Goal: Task Accomplishment & Management: Manage account settings

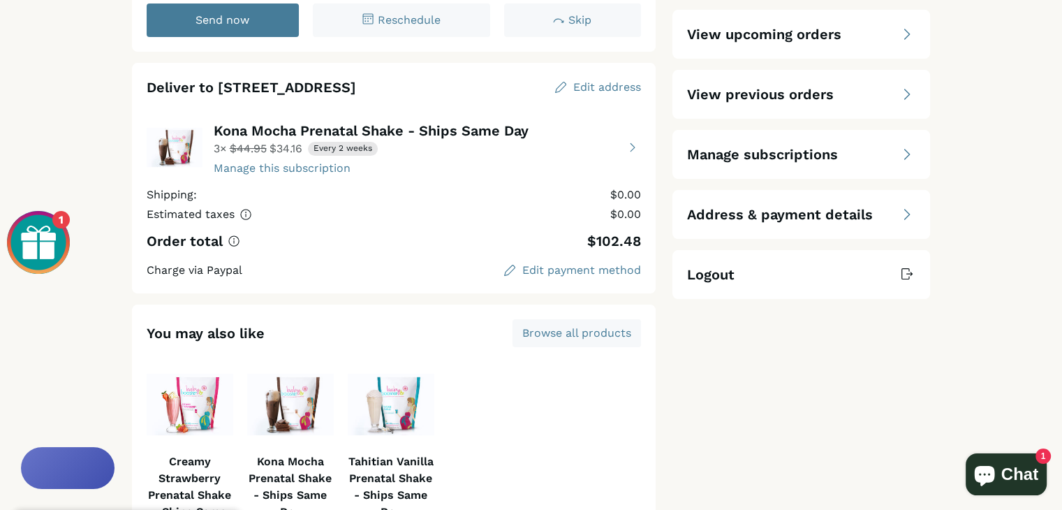
scroll to position [147, 0]
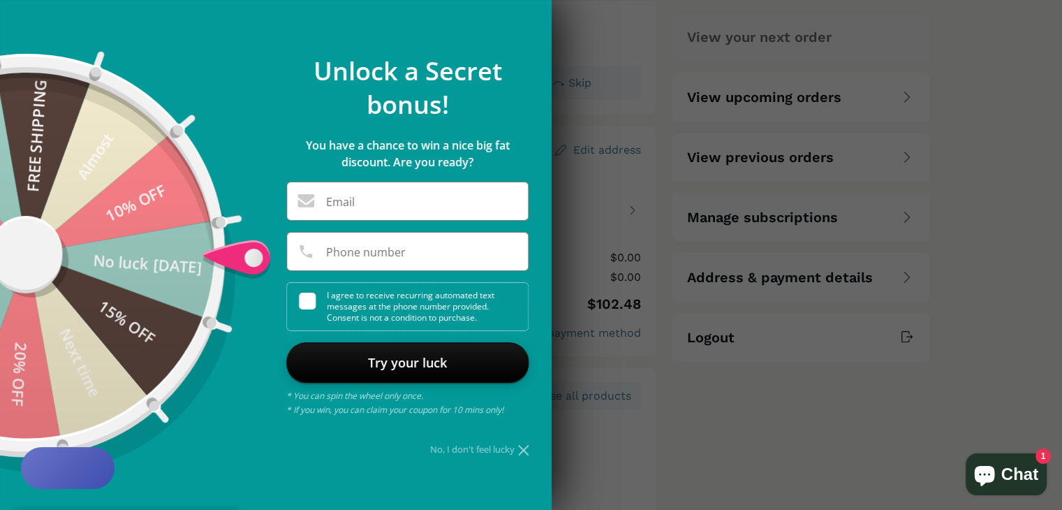
click at [518, 446] on icon at bounding box center [523, 450] width 10 height 10
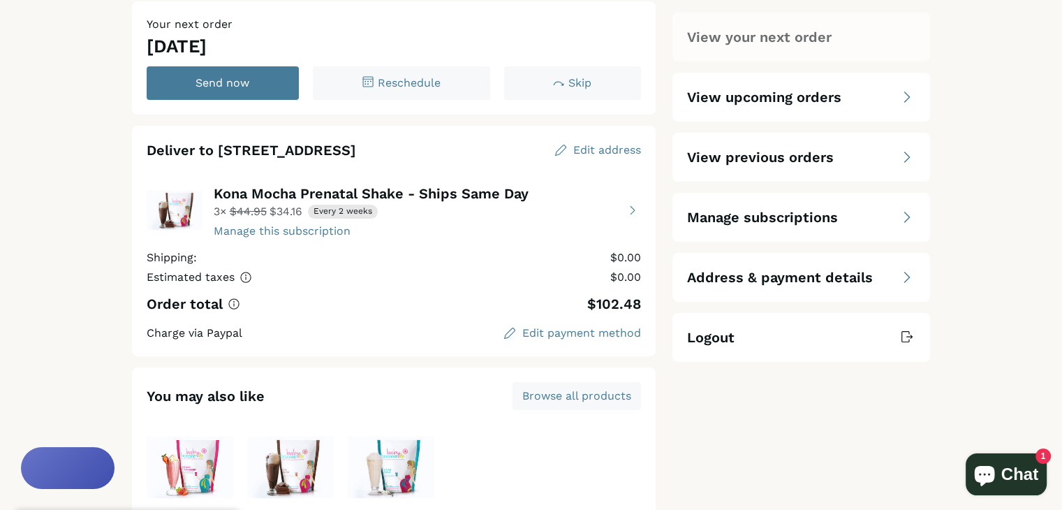
click at [731, 193] on div "Manage subscriptions" at bounding box center [802, 217] width 258 height 49
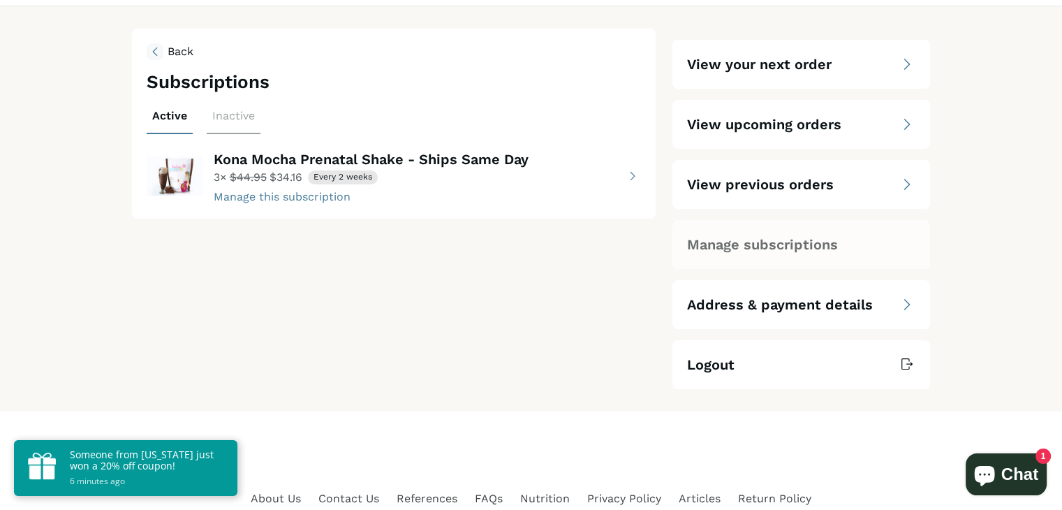
scroll to position [120, 0]
click at [264, 191] on button "view details about Kona Mocha Prenatal Shake - Ships Same Day 3 × $34.16 Every …" at bounding box center [394, 175] width 495 height 56
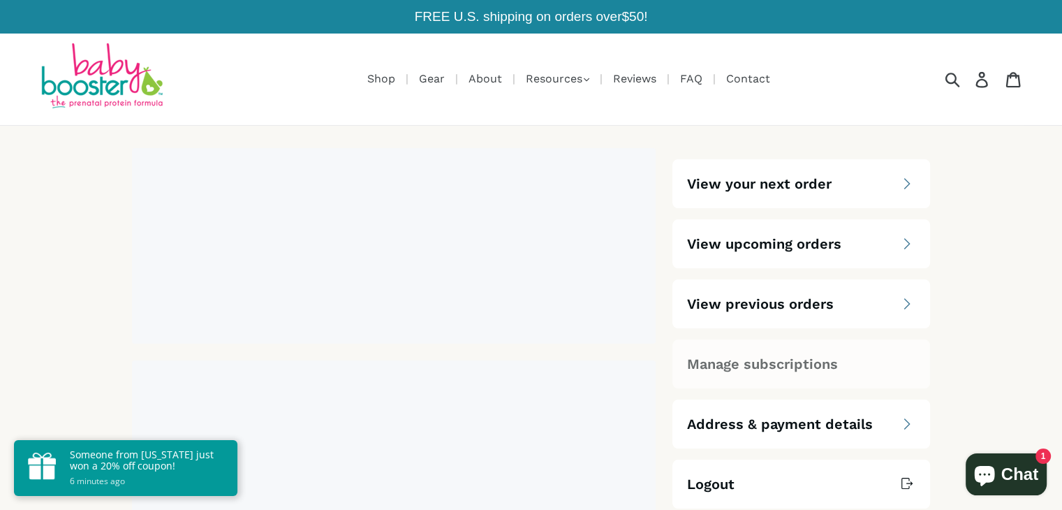
select select "****"
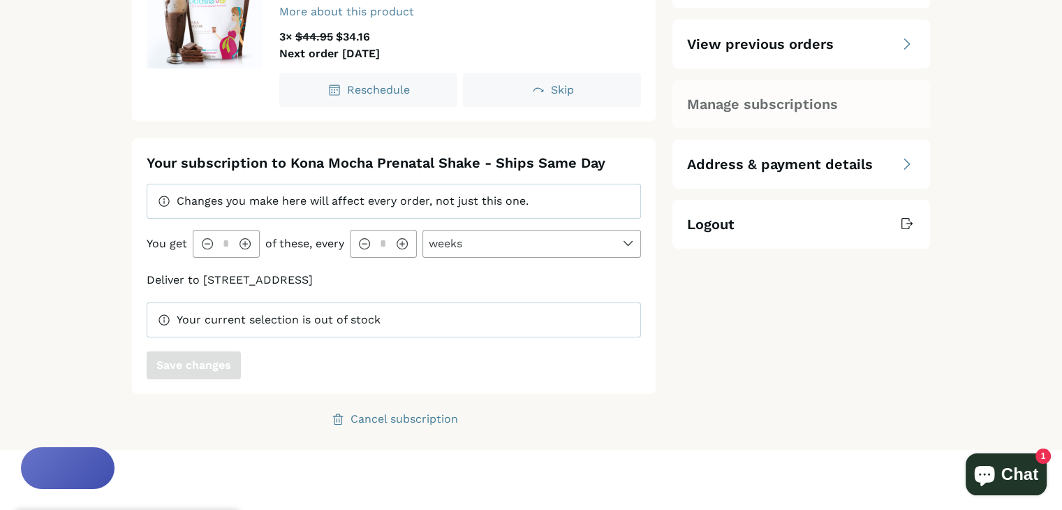
scroll to position [262, 0]
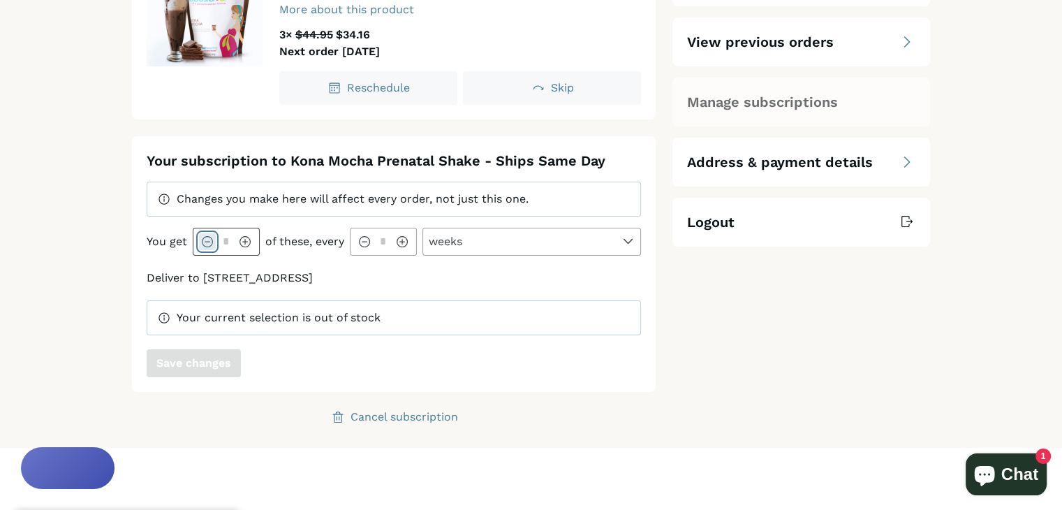
click at [203, 236] on icon at bounding box center [207, 241] width 11 height 11
click at [203, 236] on icon at bounding box center [207, 241] width 10 height 10
type input "*"
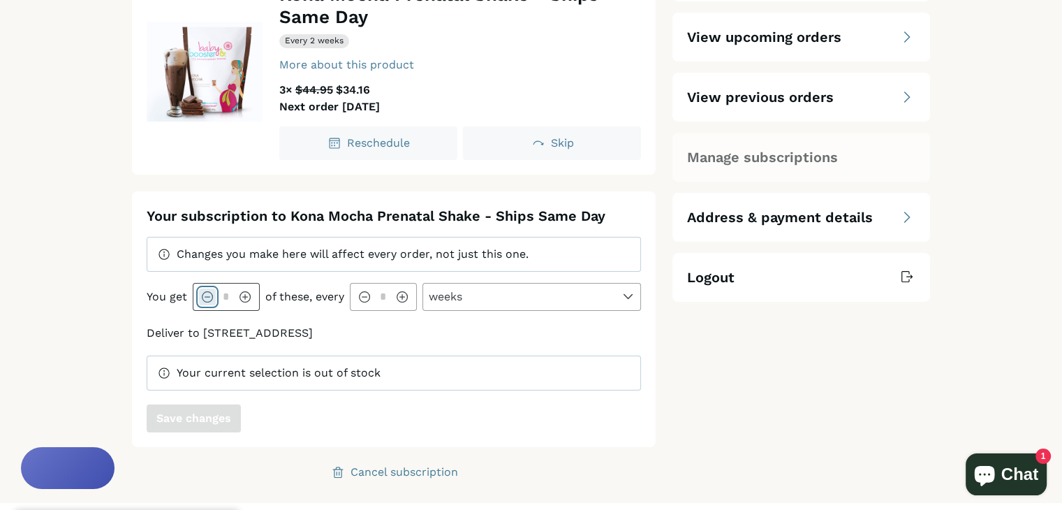
scroll to position [207, 0]
click at [404, 290] on div at bounding box center [402, 296] width 17 height 17
type input "*"
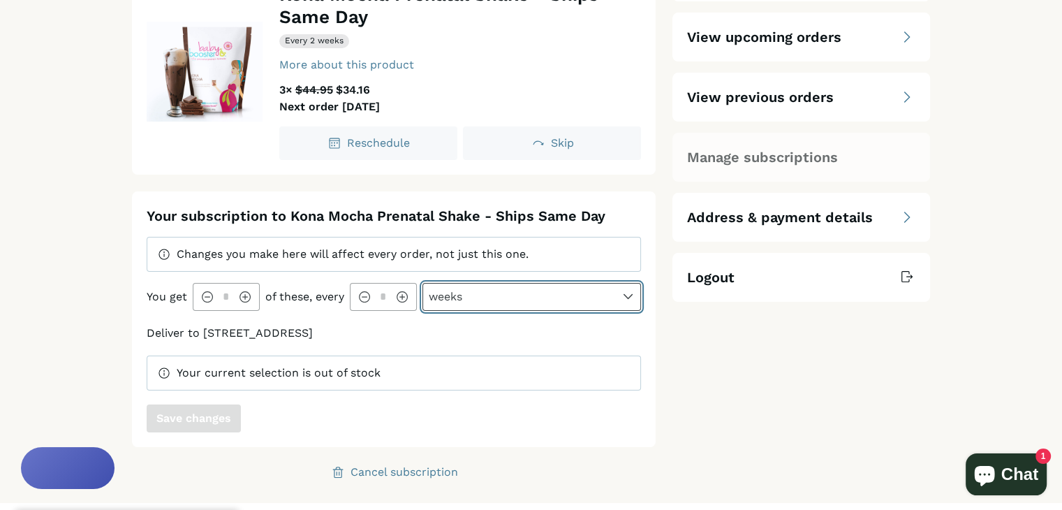
click at [481, 294] on select "**** ***** ******" at bounding box center [532, 297] width 218 height 27
select select "*****"
click at [423, 284] on select "**** ***** ******" at bounding box center [532, 297] width 218 height 27
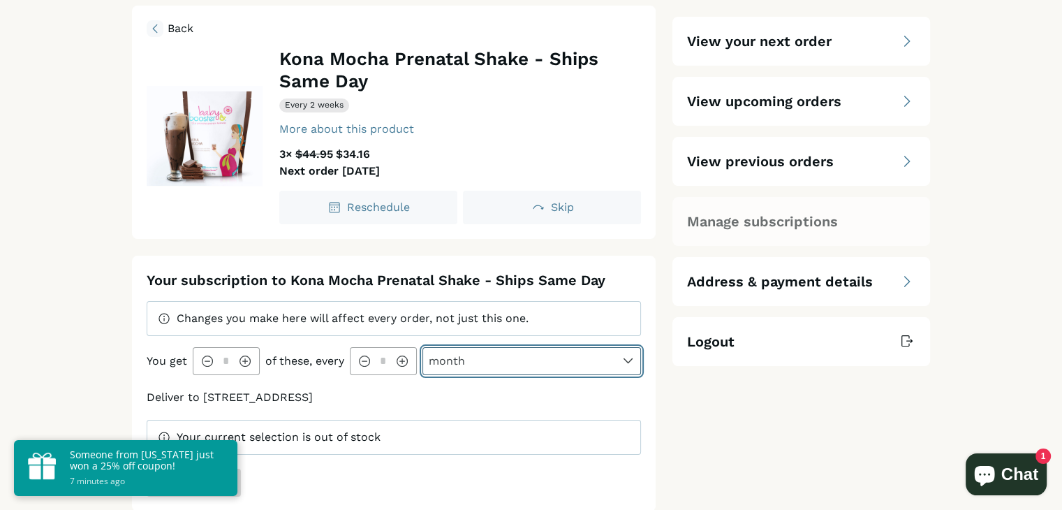
scroll to position [144, 0]
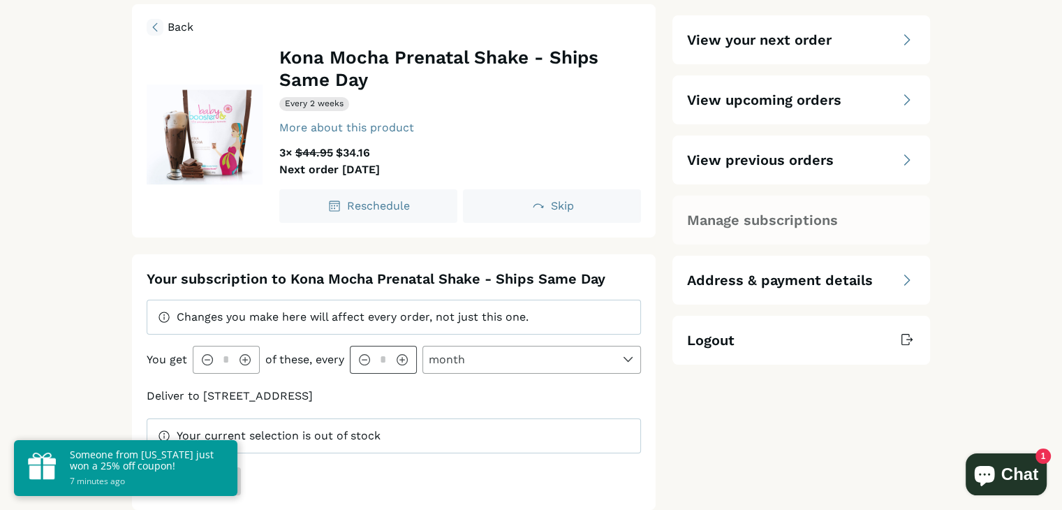
click at [391, 353] on input "*" at bounding box center [383, 359] width 21 height 12
click at [395, 351] on div at bounding box center [402, 359] width 17 height 17
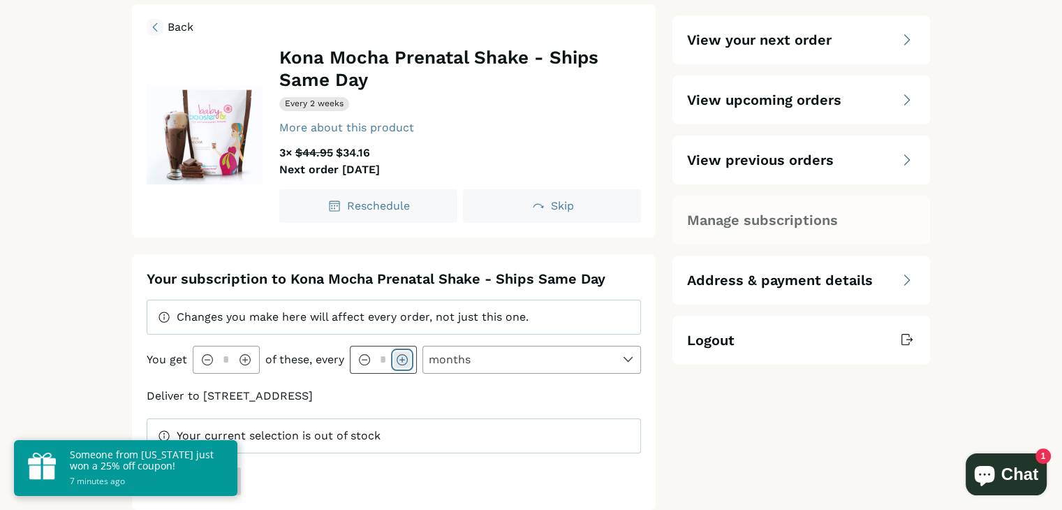
click at [395, 351] on div at bounding box center [402, 359] width 17 height 17
type input "*"
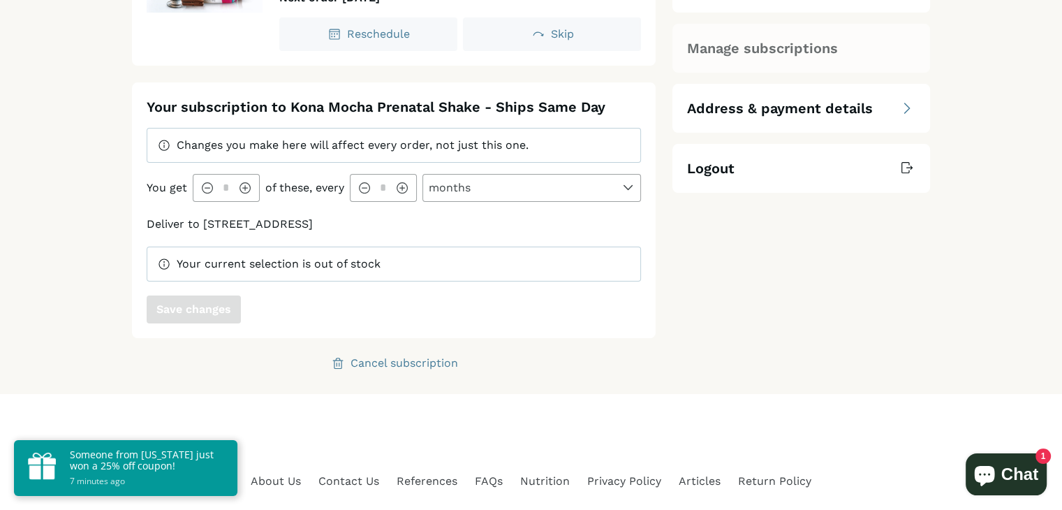
click at [323, 247] on div "Your current selection is out of stock" at bounding box center [394, 264] width 495 height 35
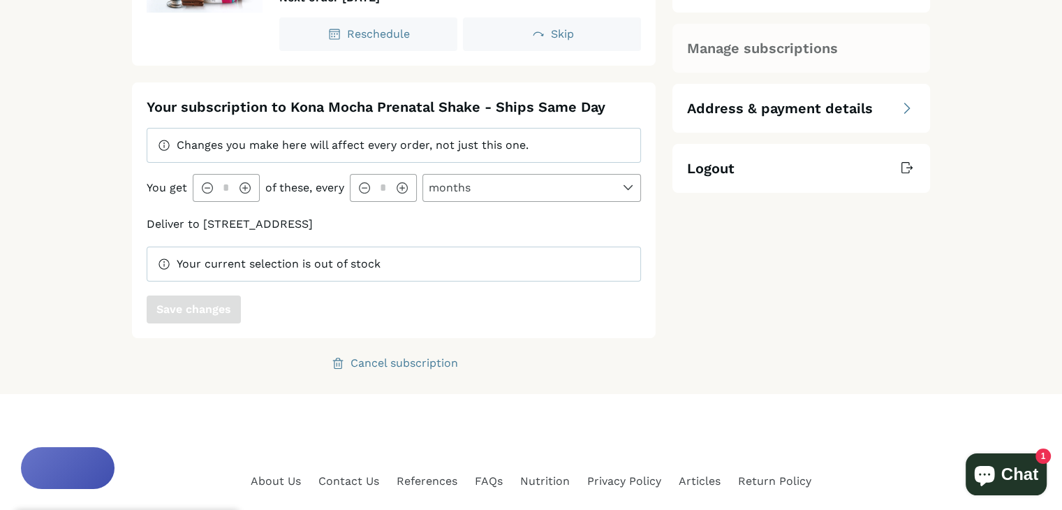
click at [320, 257] on span "Your current selection is out of stock" at bounding box center [279, 263] width 204 height 13
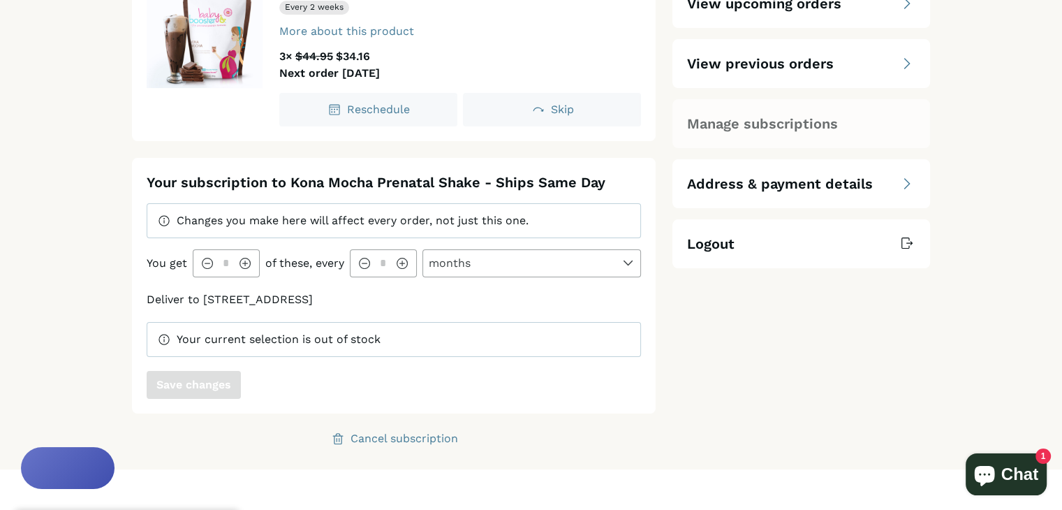
scroll to position [332, 0]
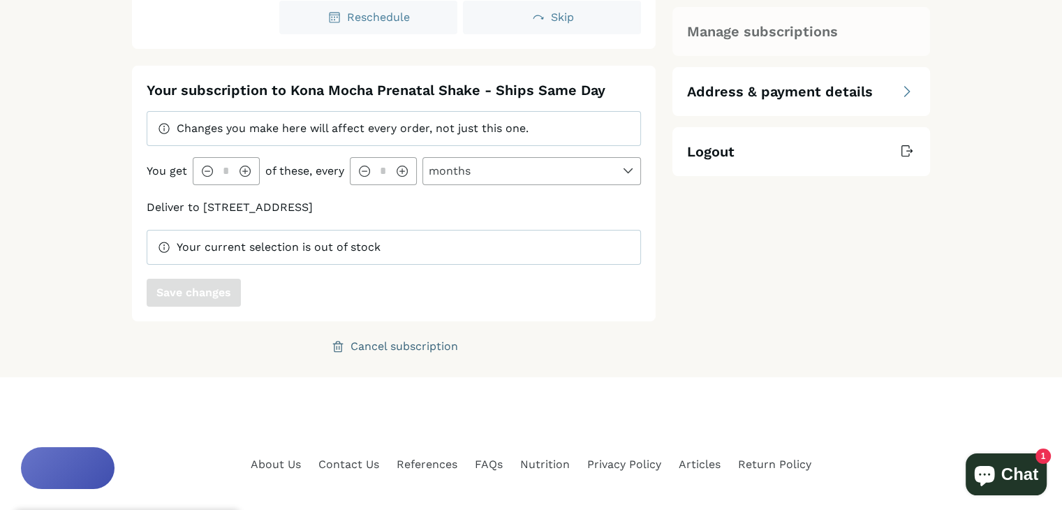
click at [390, 341] on div "Cancel subscription" at bounding box center [405, 346] width 108 height 11
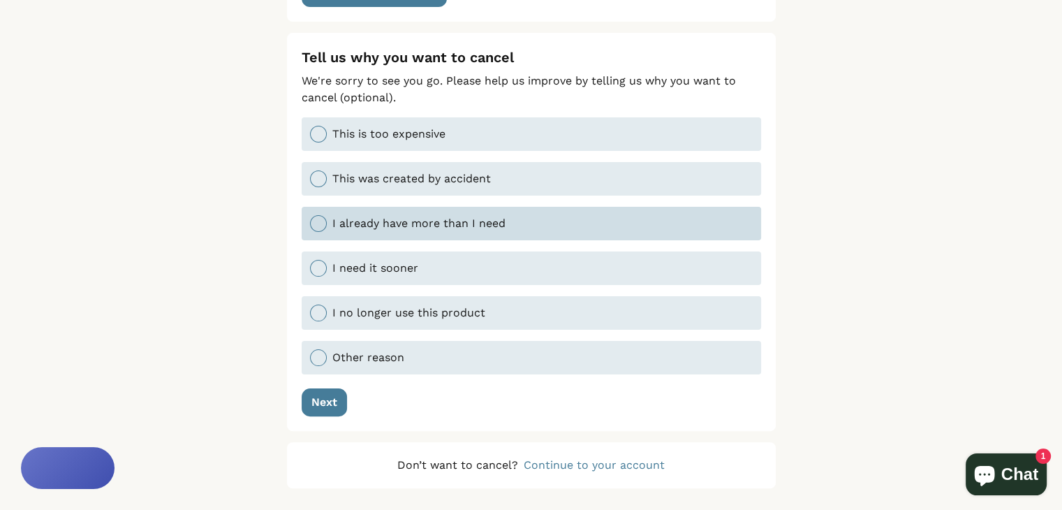
scroll to position [261, 0]
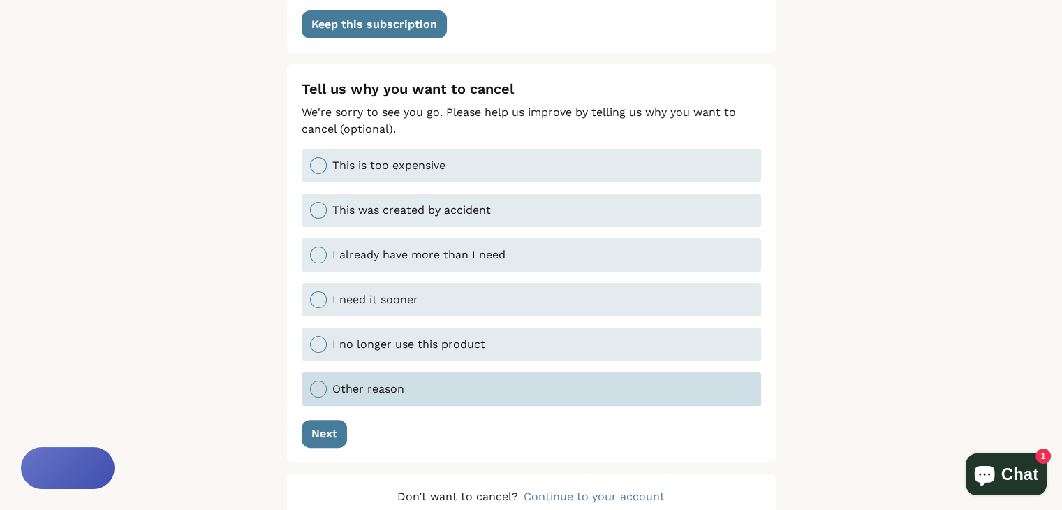
click at [370, 381] on div "Other reason" at bounding box center [542, 389] width 420 height 17
click at [328, 428] on div "Next" at bounding box center [325, 433] width 26 height 11
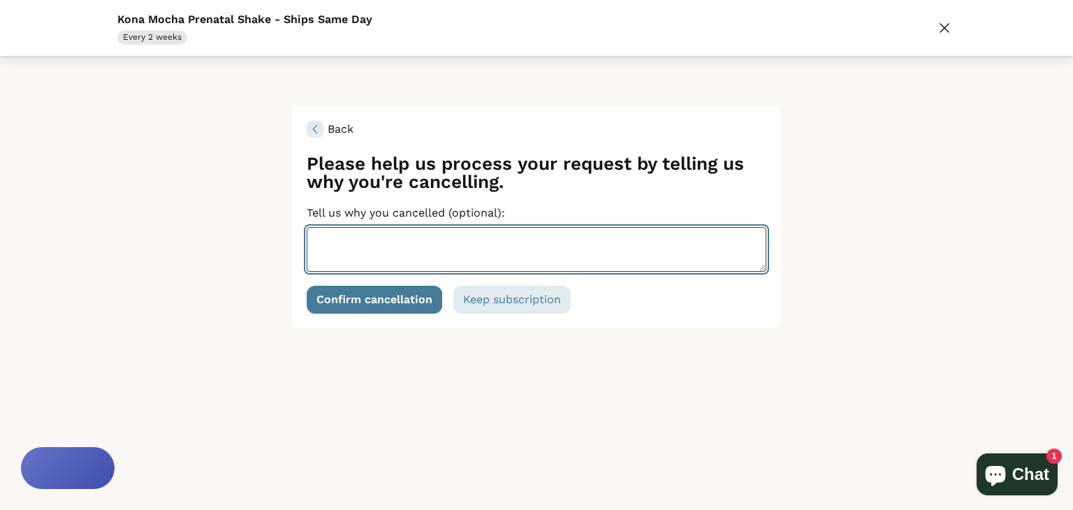
click at [395, 254] on textarea "Tell us why you cancelled (optional):" at bounding box center [537, 249] width 460 height 45
type textarea "**********"
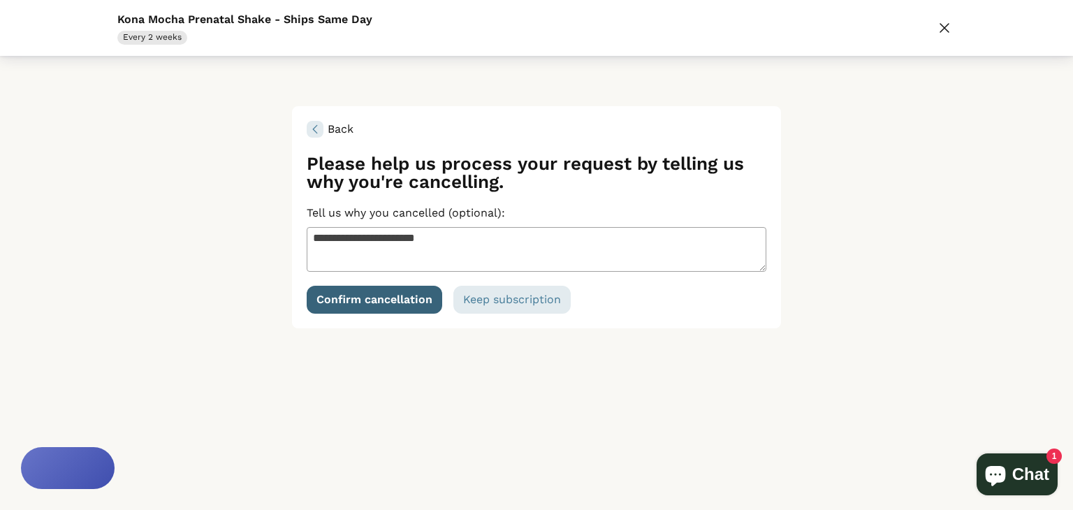
click at [394, 297] on div "Confirm cancellation" at bounding box center [374, 299] width 116 height 11
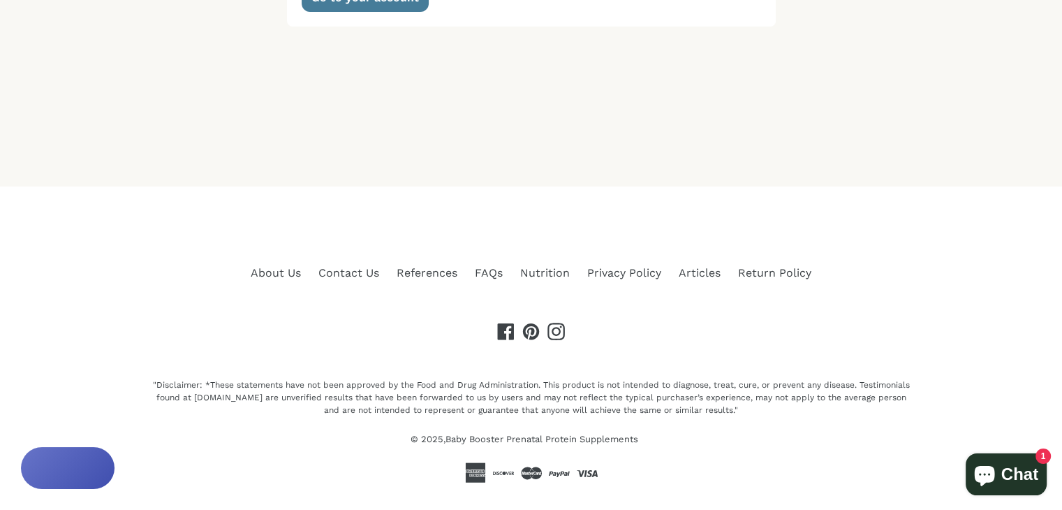
scroll to position [247, 0]
